Goal: Find specific page/section: Find specific page/section

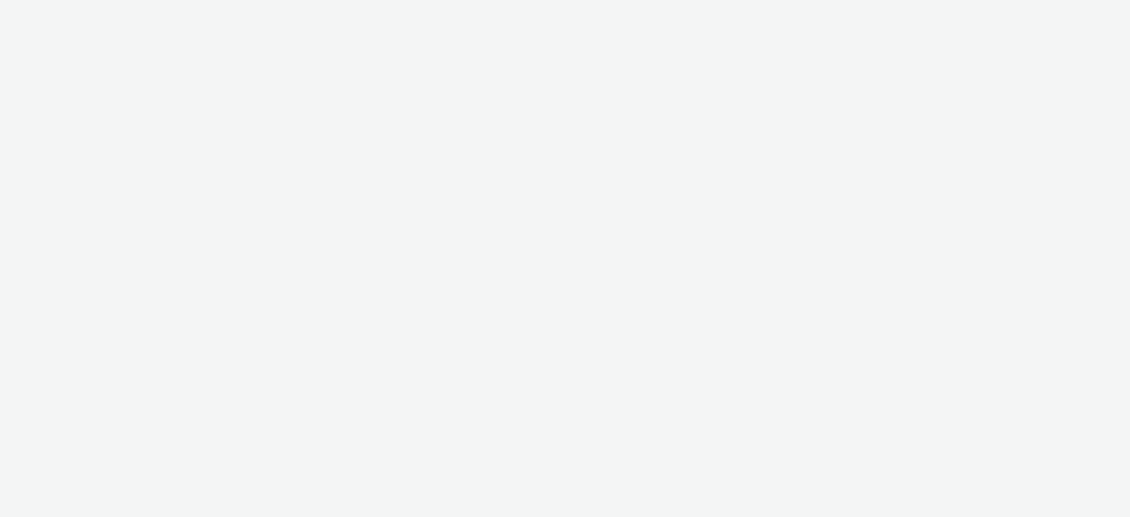
select select "8a3f6d77-30ca-4ef5-b621-f995745b8c1c"
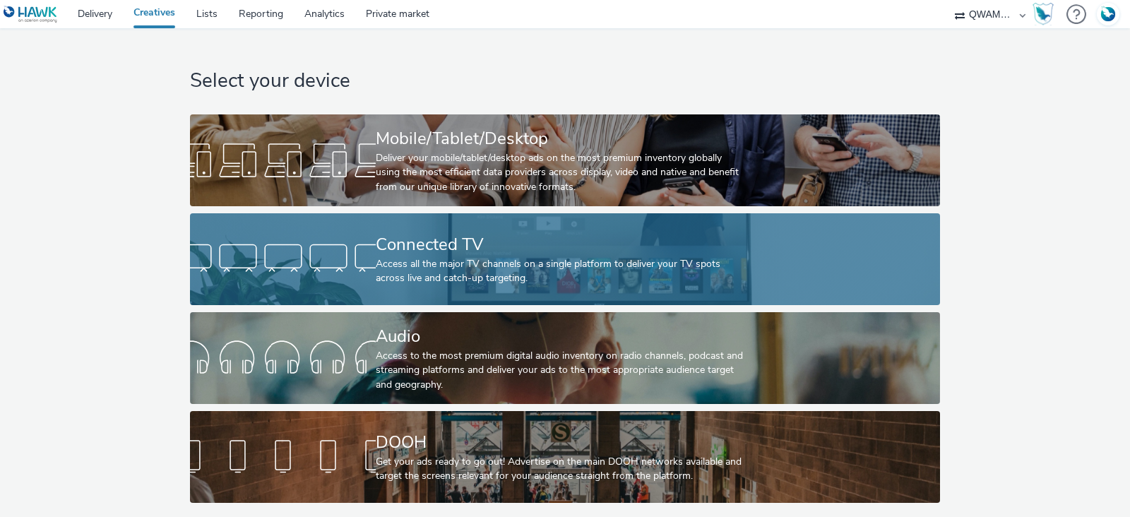
click at [467, 282] on div "Access all the major TV channels on a single platform to deliver your TV spots …" at bounding box center [562, 271] width 372 height 29
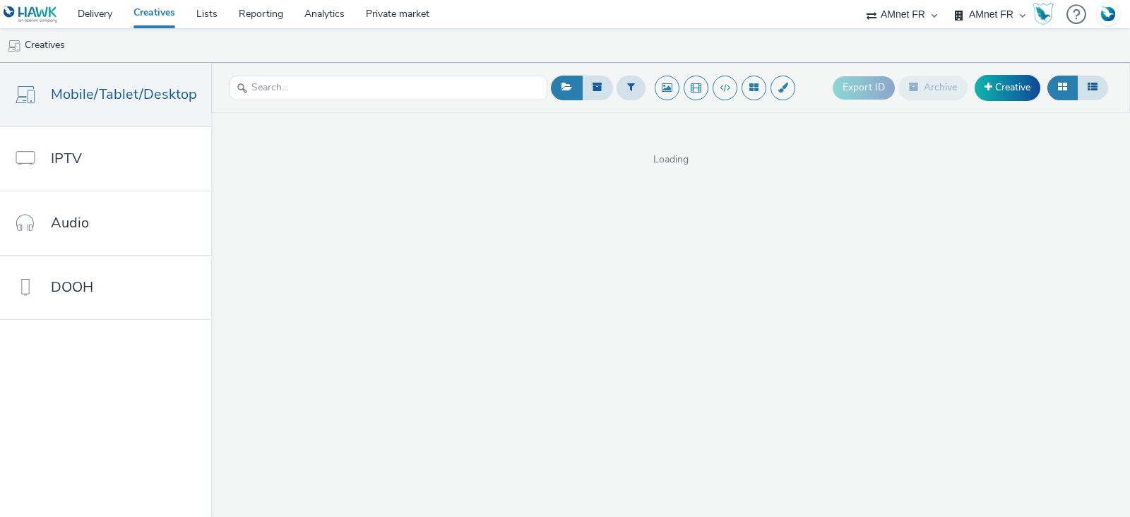
select select "74ee30ea-faea-4dd3-a1ad-716b3210ee10"
select select "d57a0b46-ef33-4938-977b-e6d07593e41f"
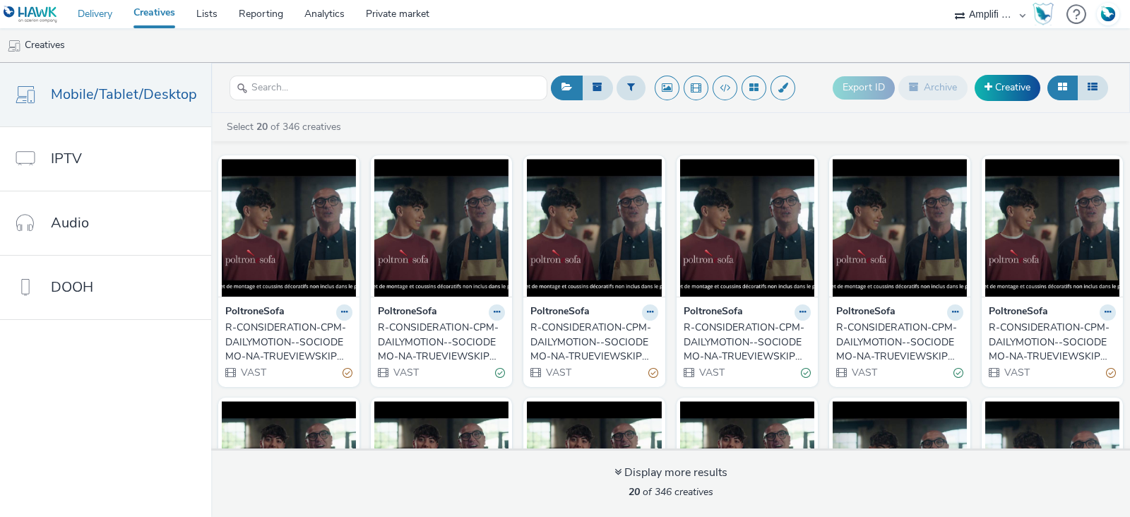
click at [91, 13] on link "Delivery" at bounding box center [95, 14] width 56 height 28
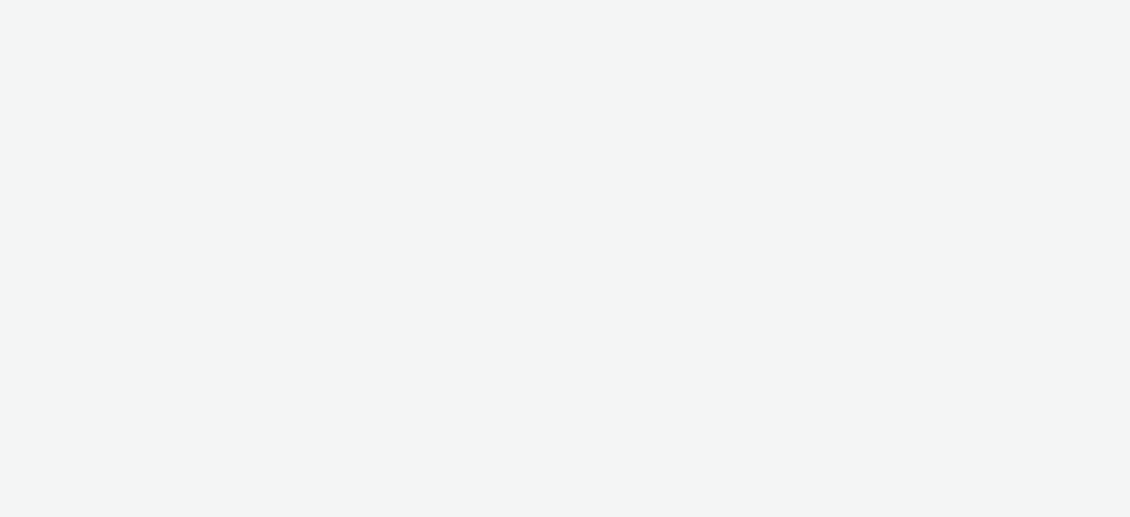
select select "75b174c6-9315-47a7-a76b-2e04f3523f79"
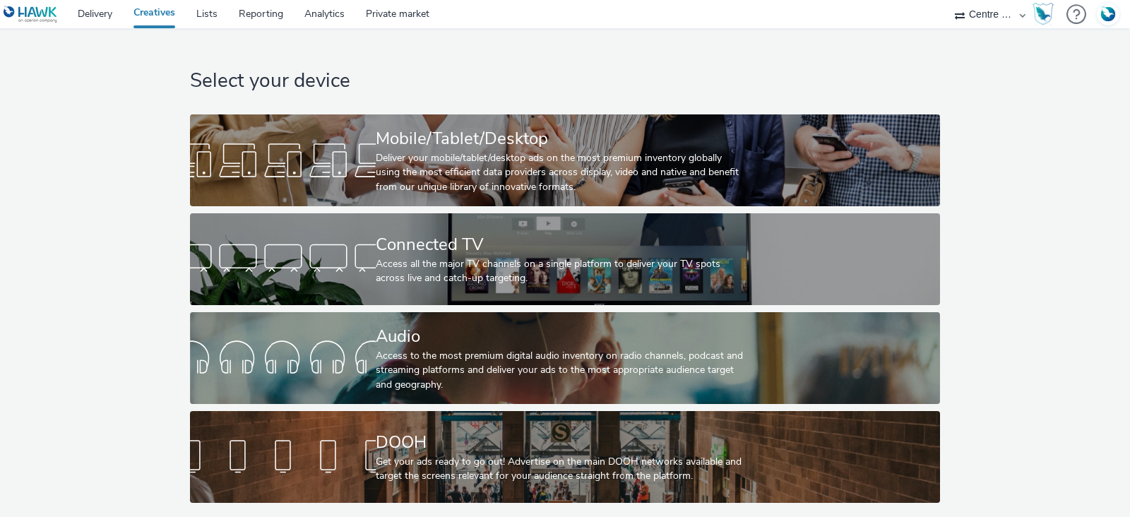
click at [186, 19] on link "Creatives" at bounding box center [154, 14] width 63 height 28
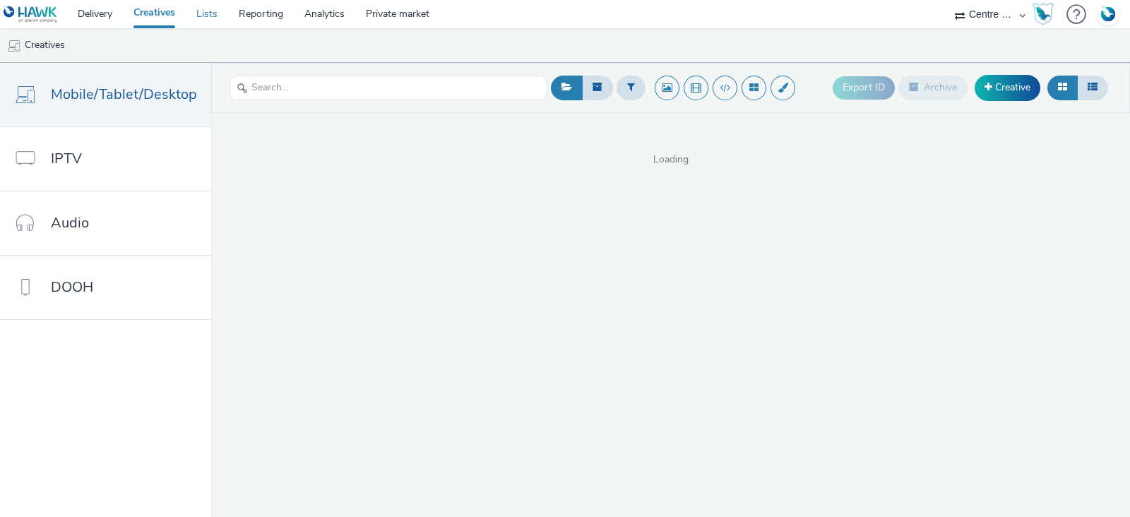
click at [203, 18] on link "Lists" at bounding box center [207, 14] width 42 height 28
